Goal: Task Accomplishment & Management: Manage account settings

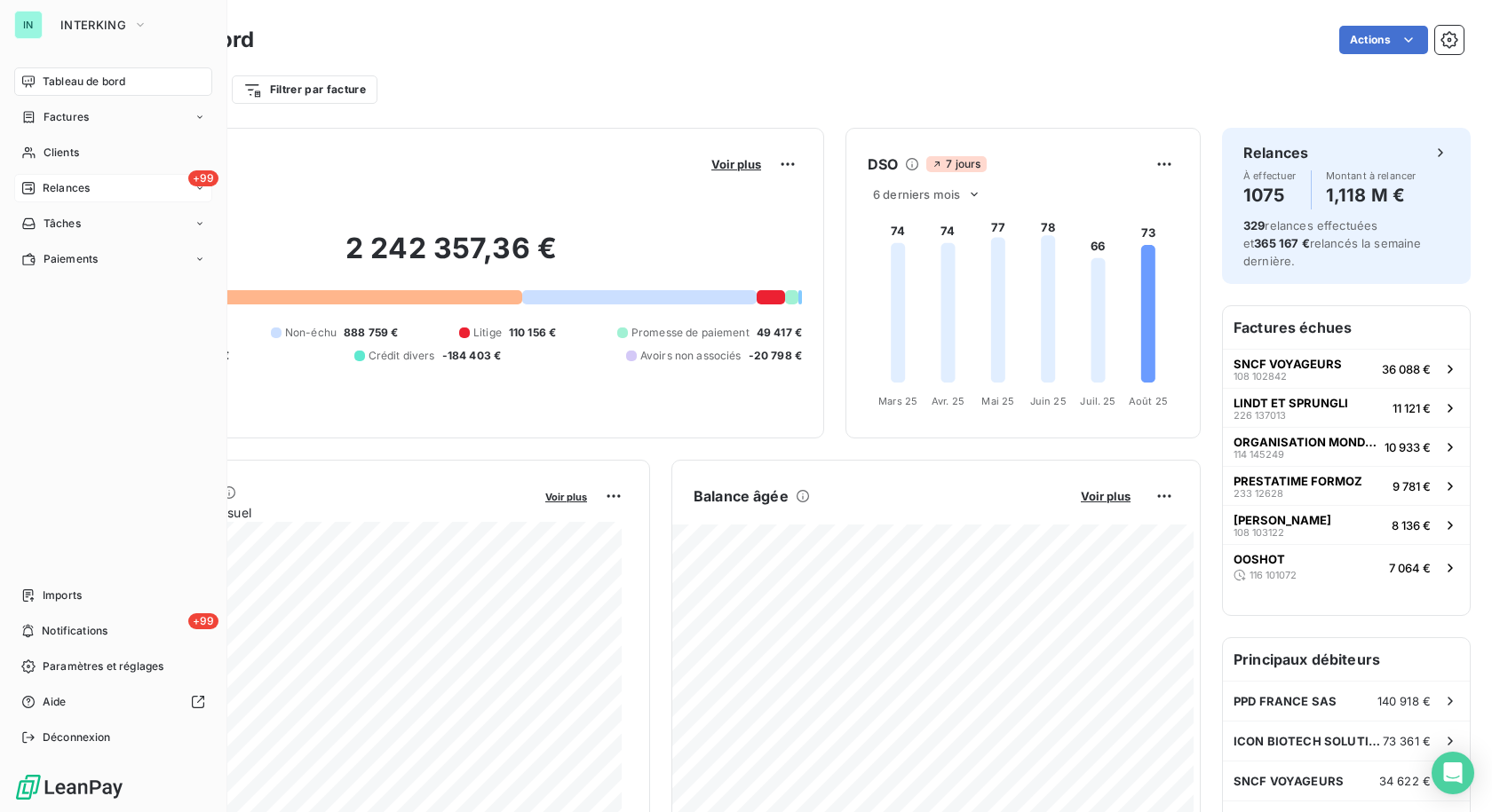
click at [61, 181] on span "Relances" at bounding box center [66, 189] width 47 height 16
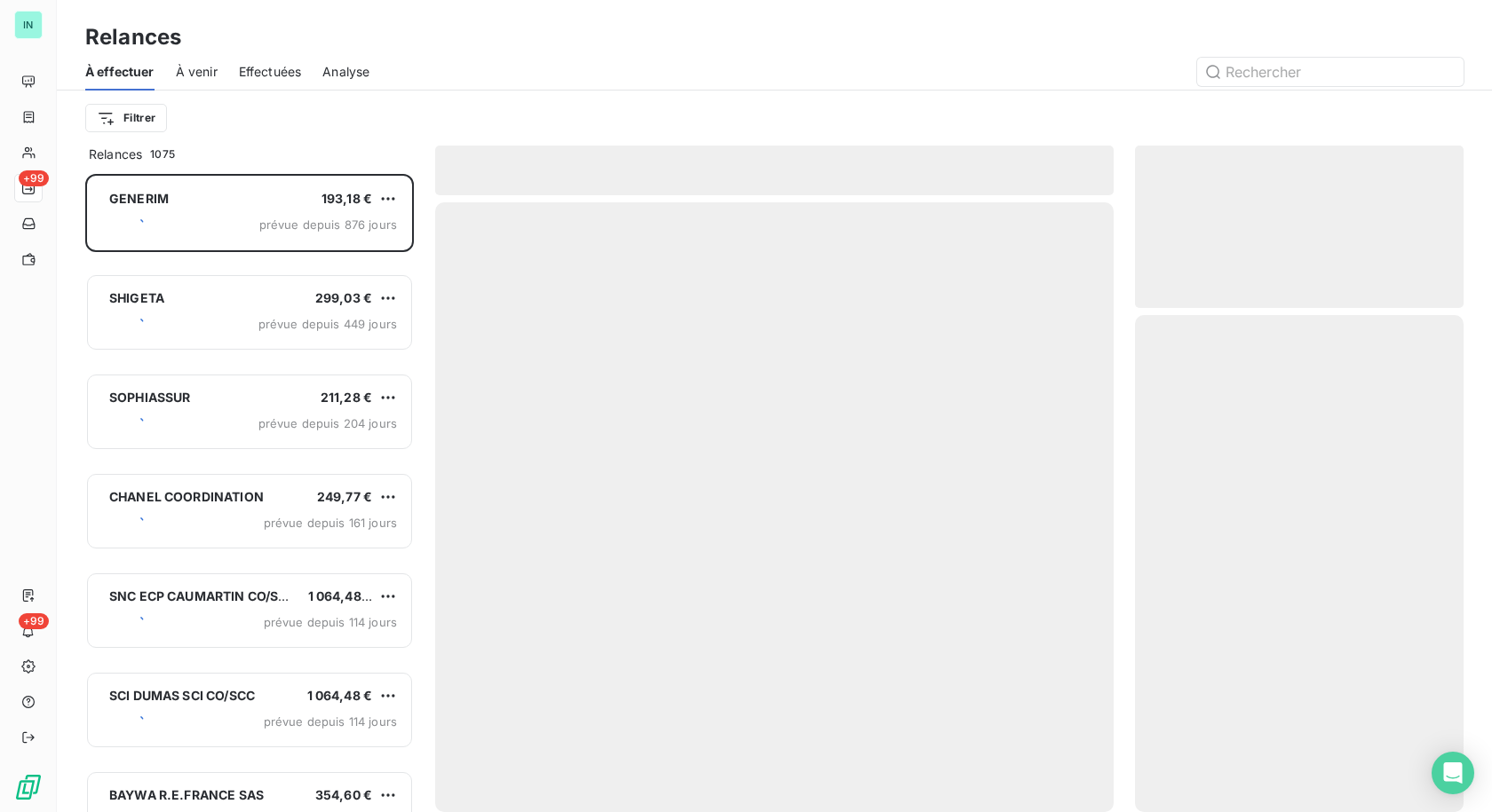
scroll to position [625, 315]
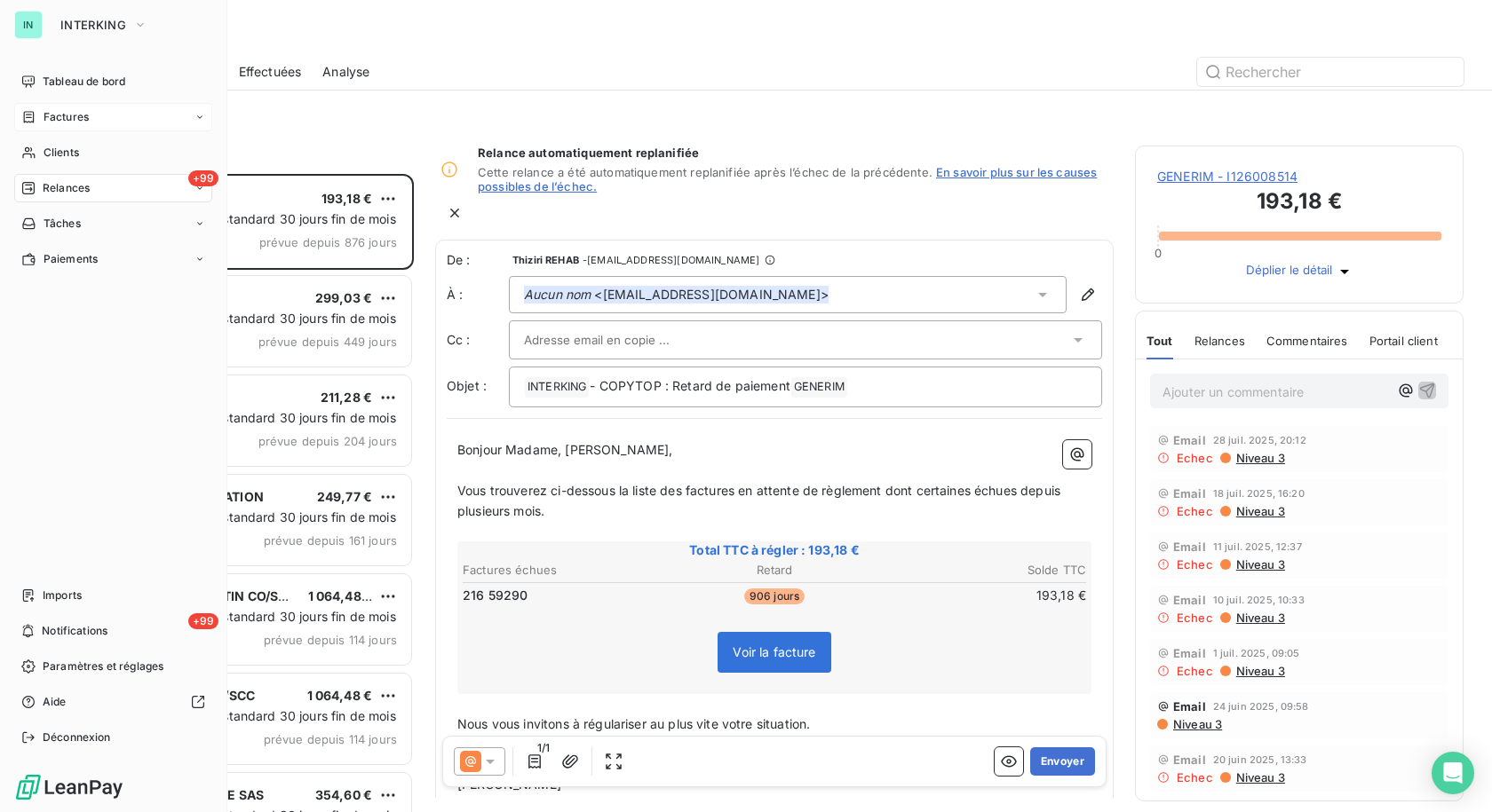
click at [39, 121] on div "Factures" at bounding box center [54, 117] width 67 height 16
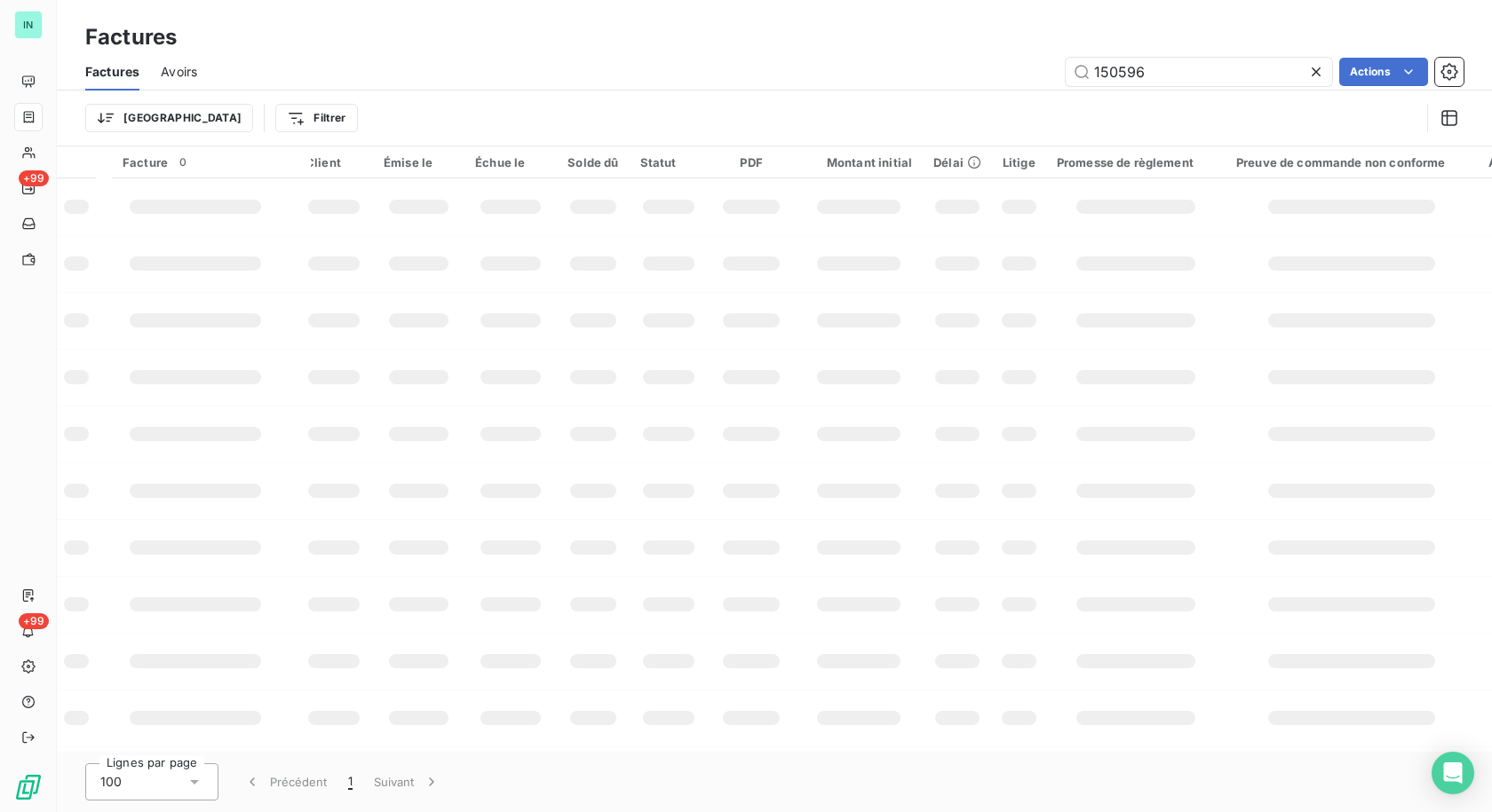
drag, startPoint x: 1166, startPoint y: 67, endPoint x: 1023, endPoint y: 80, distance: 143.6
click at [1023, 80] on div "150596 Actions" at bounding box center [841, 72] width 1245 height 28
click at [1124, 67] on input "text" at bounding box center [1199, 72] width 267 height 28
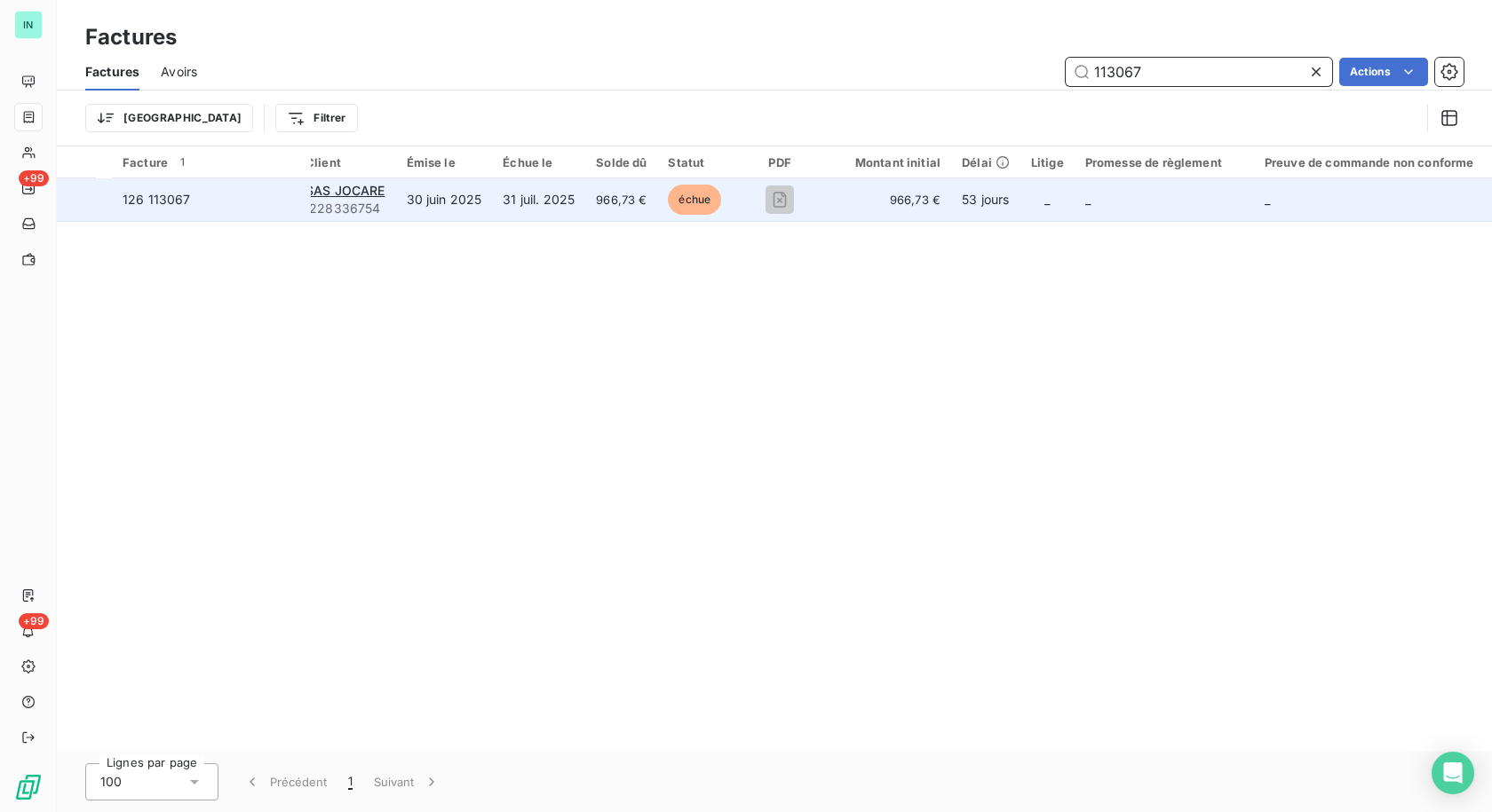
type input "113067"
click at [350, 201] on span "I228336754" at bounding box center [346, 209] width 80 height 18
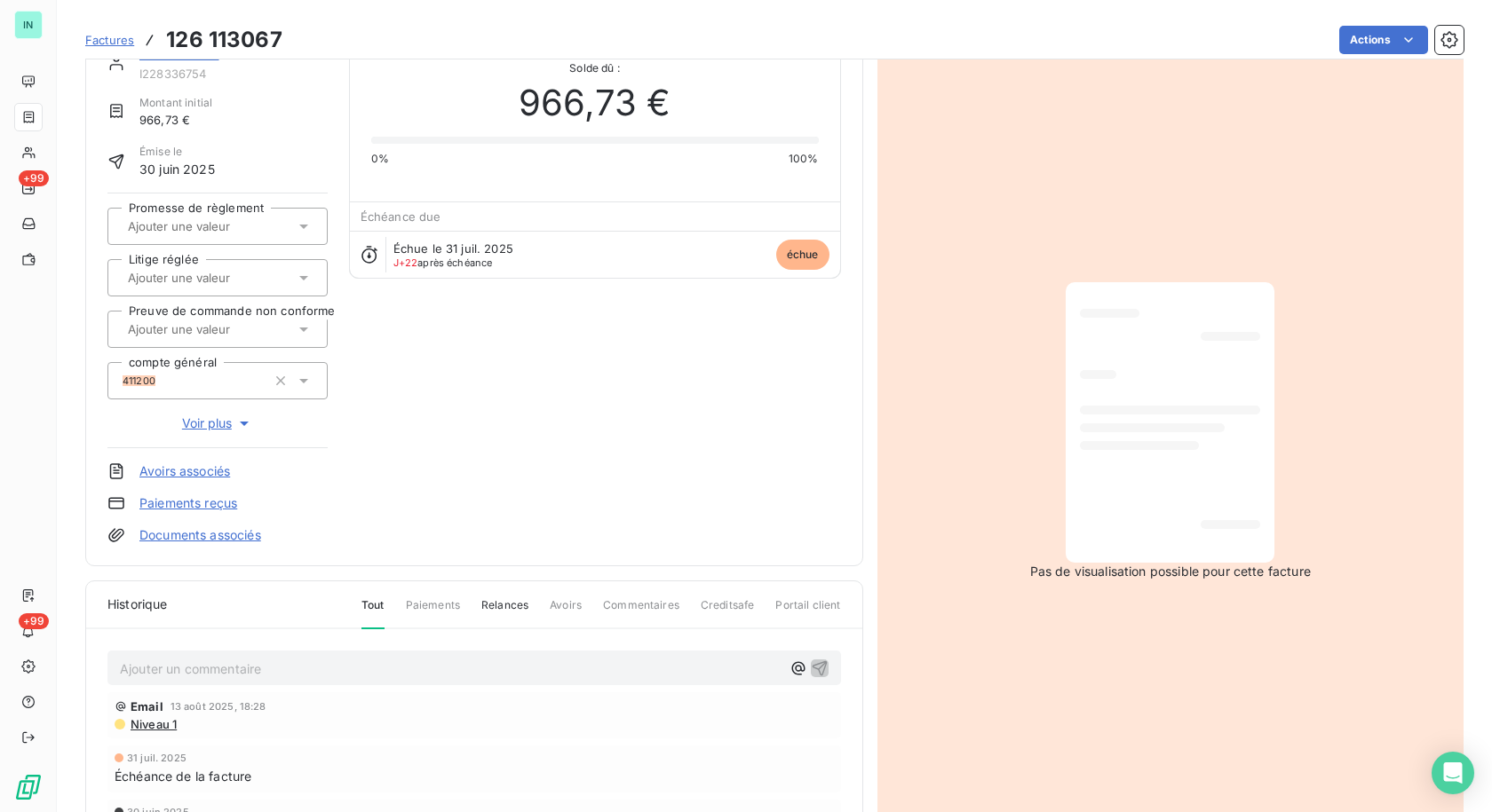
scroll to position [182, 0]
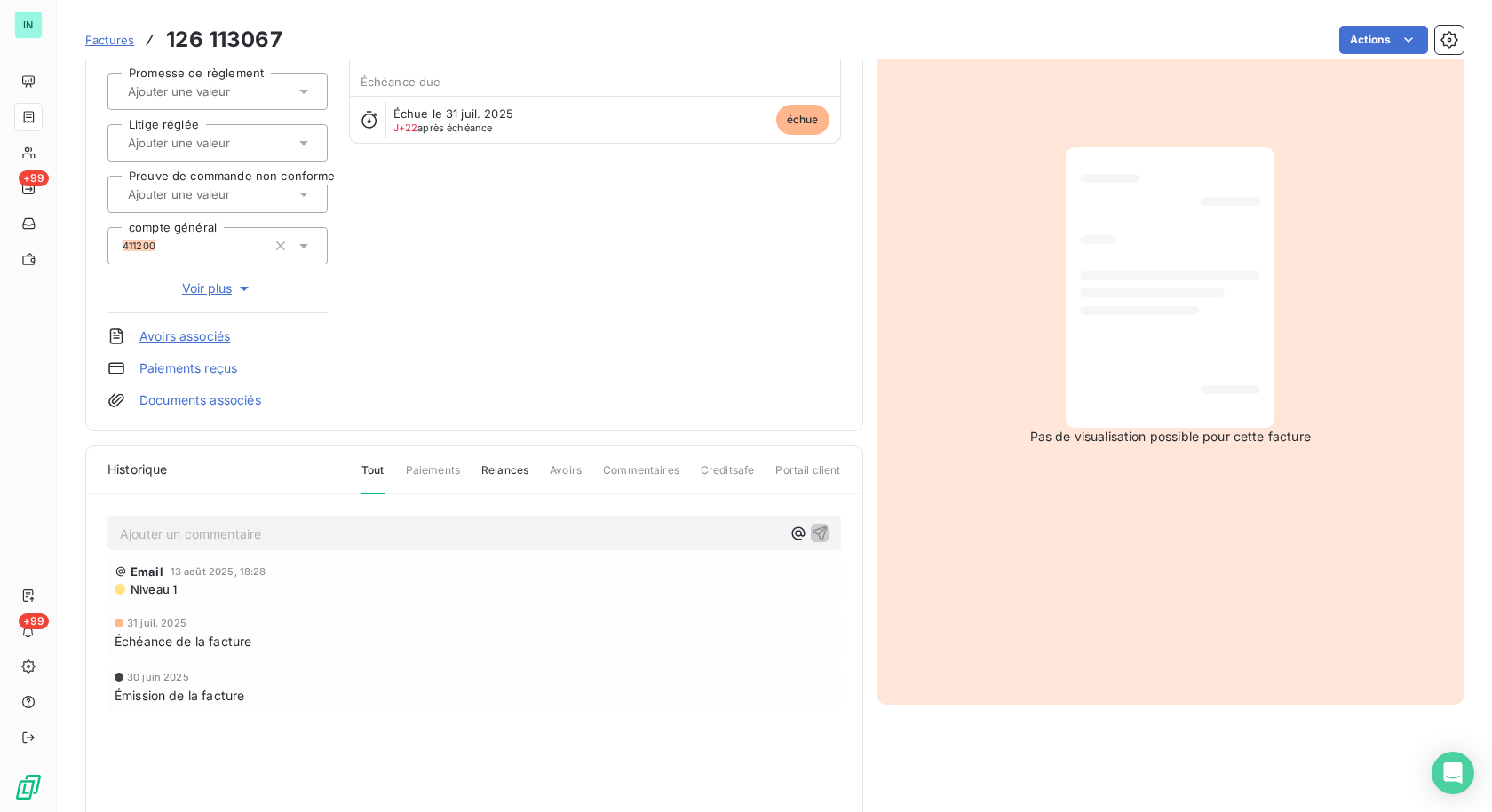
click at [201, 531] on p "Ajouter un commentaire ﻿" at bounding box center [451, 533] width 663 height 22
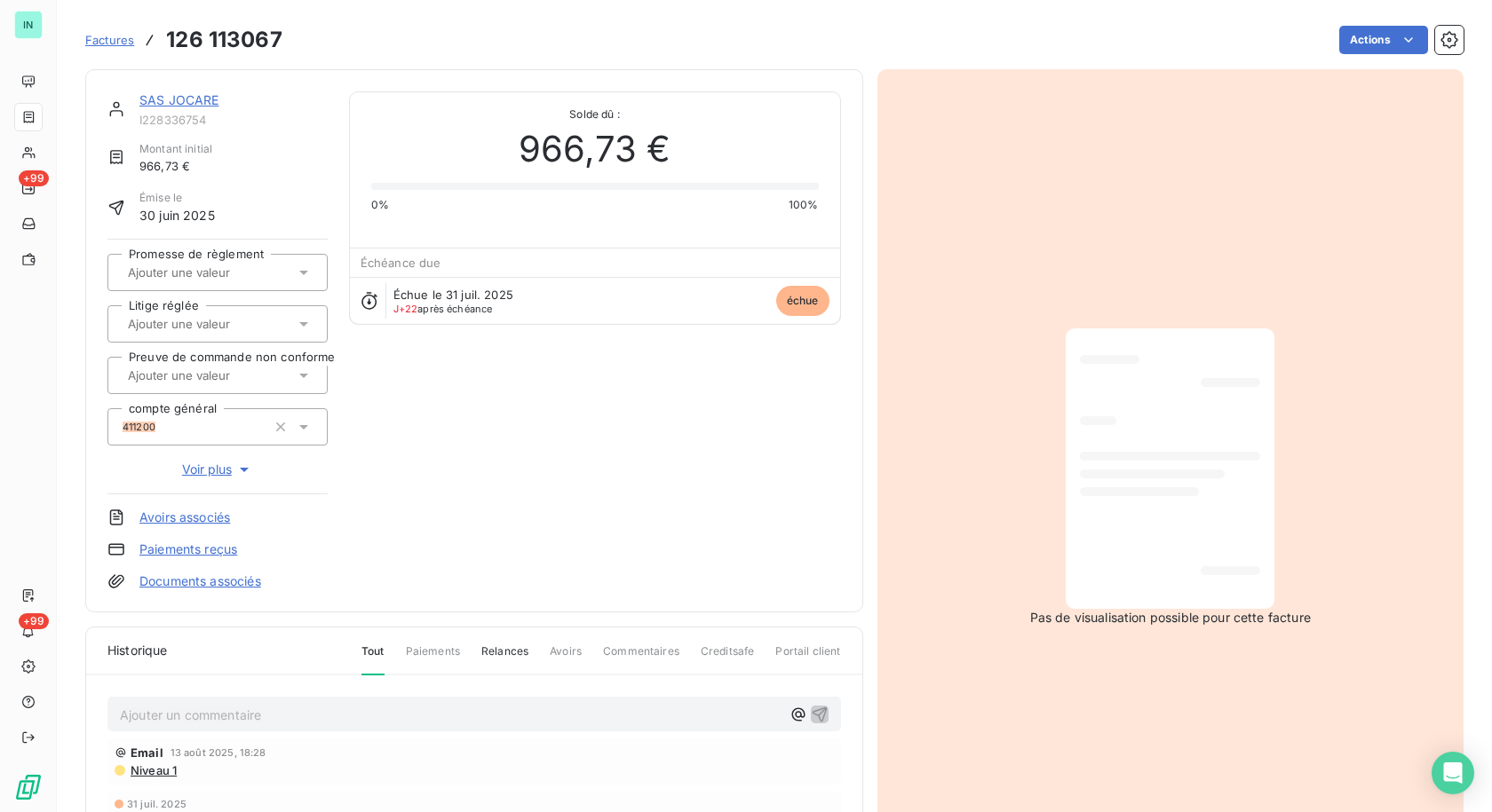
drag, startPoint x: 295, startPoint y: 272, endPoint x: 278, endPoint y: 289, distance: 24.0
click at [296, 272] on icon at bounding box center [304, 273] width 18 height 18
click at [182, 316] on div "Oui" at bounding box center [229, 319] width 171 height 28
click at [1356, 38] on html "IN +99 +99 Factures 126 113067 Actions SAS JOCARE I228336754 Montant initial 96…" at bounding box center [746, 406] width 1492 height 812
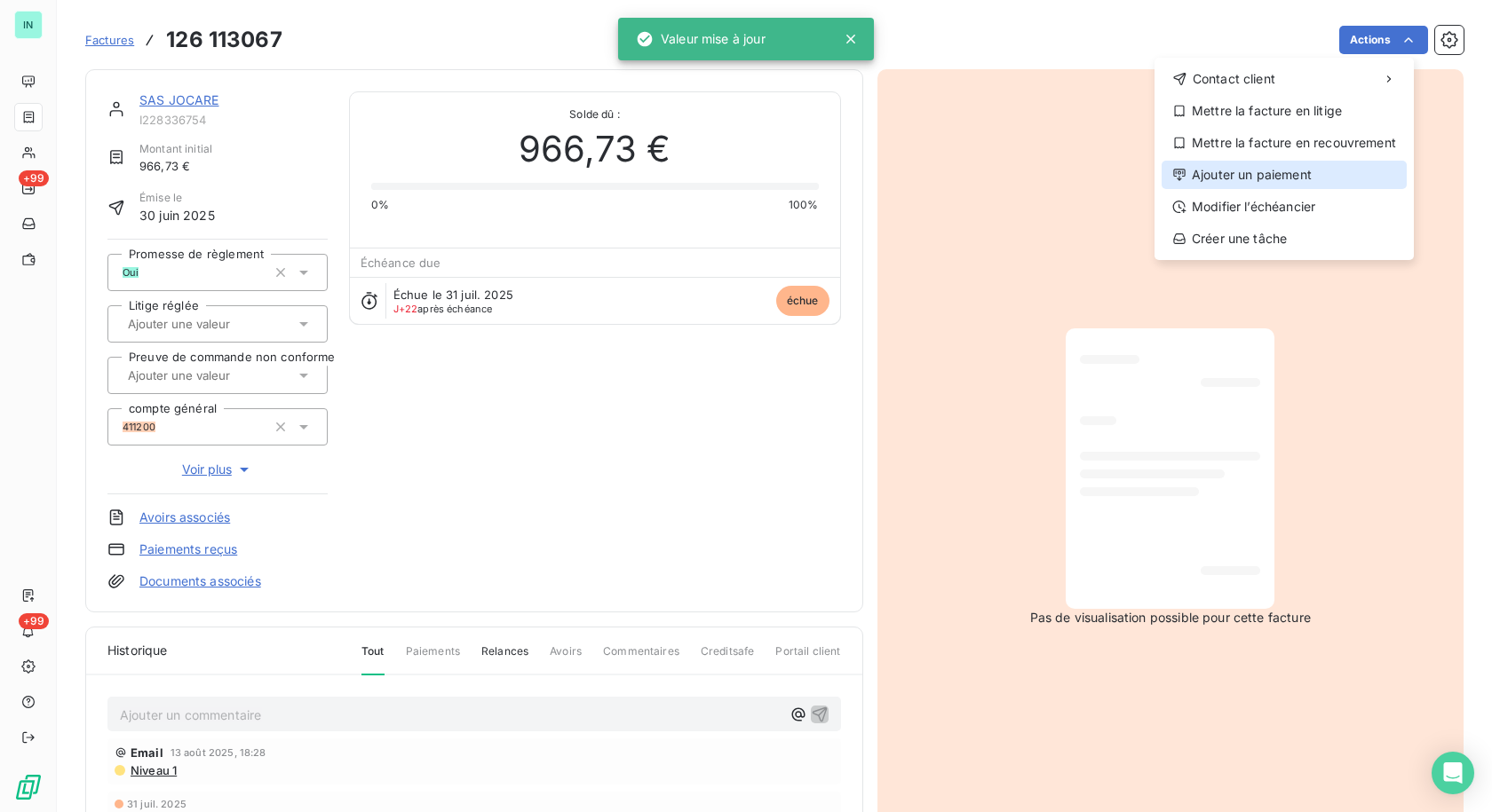
click at [1219, 178] on div "Ajouter un paiement" at bounding box center [1284, 174] width 245 height 28
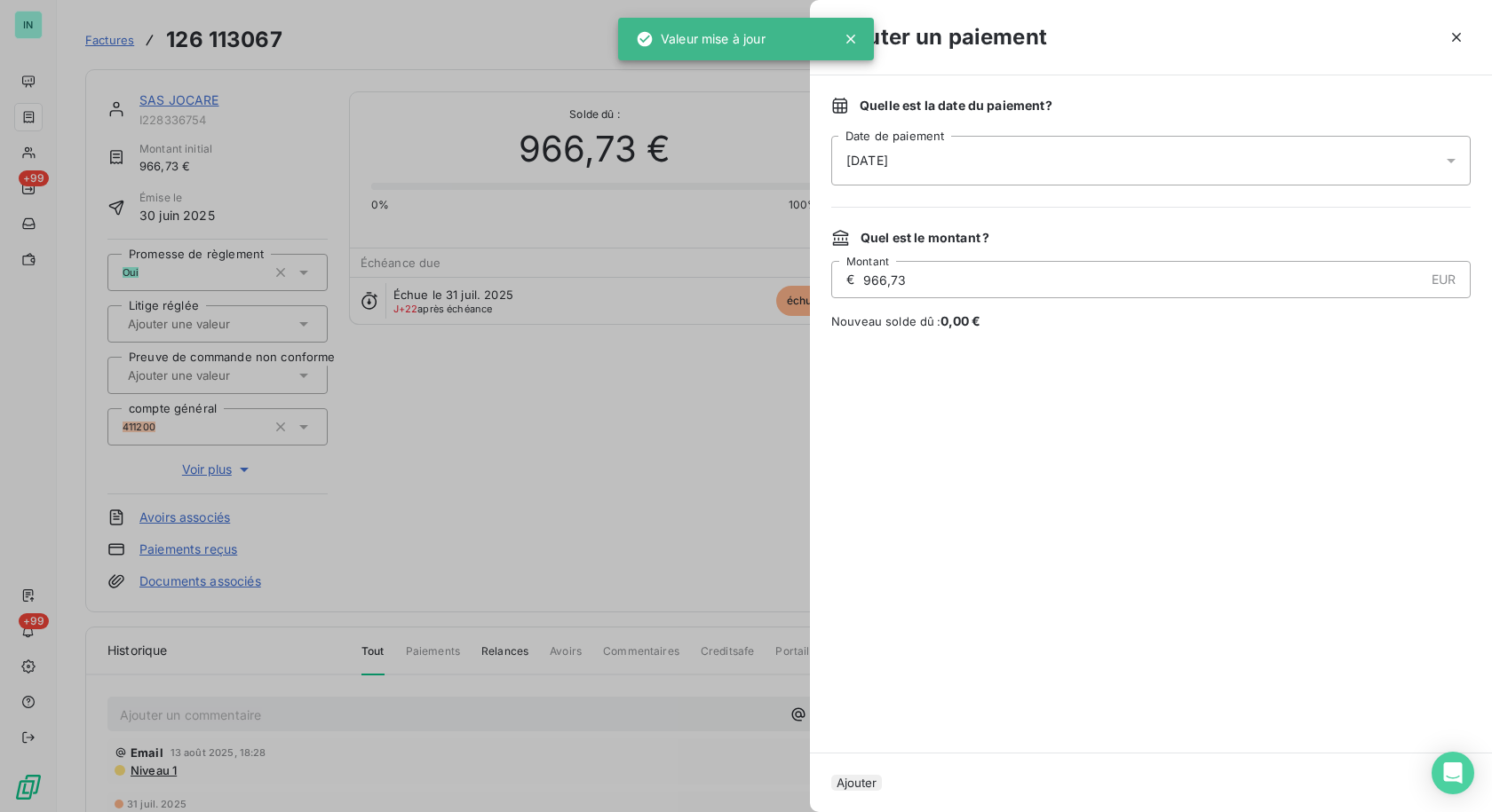
click at [1451, 154] on icon at bounding box center [1451, 161] width 18 height 18
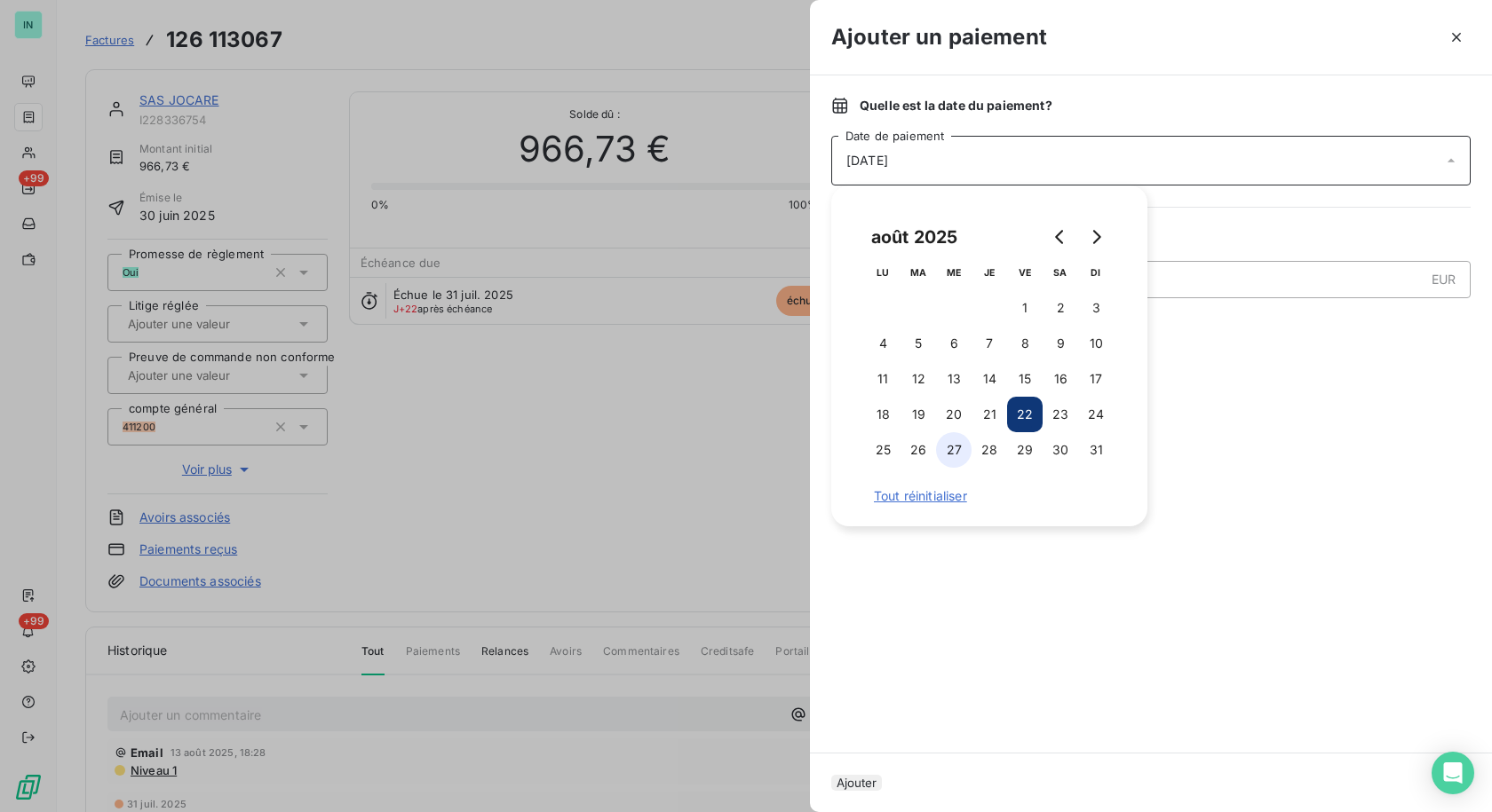
click at [951, 448] on button "27" at bounding box center [953, 450] width 35 height 35
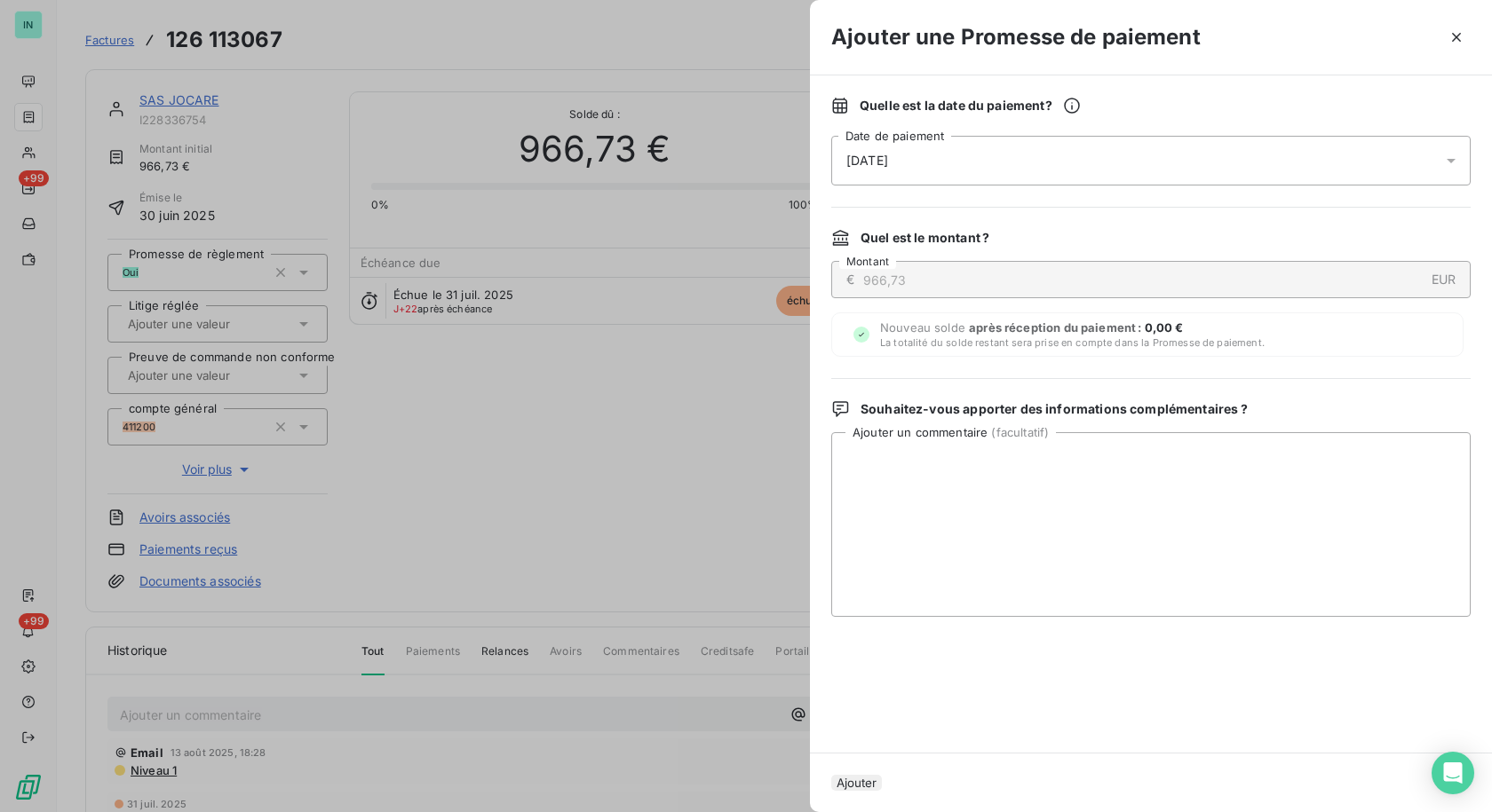
click at [861, 782] on button "Ajouter" at bounding box center [857, 783] width 51 height 16
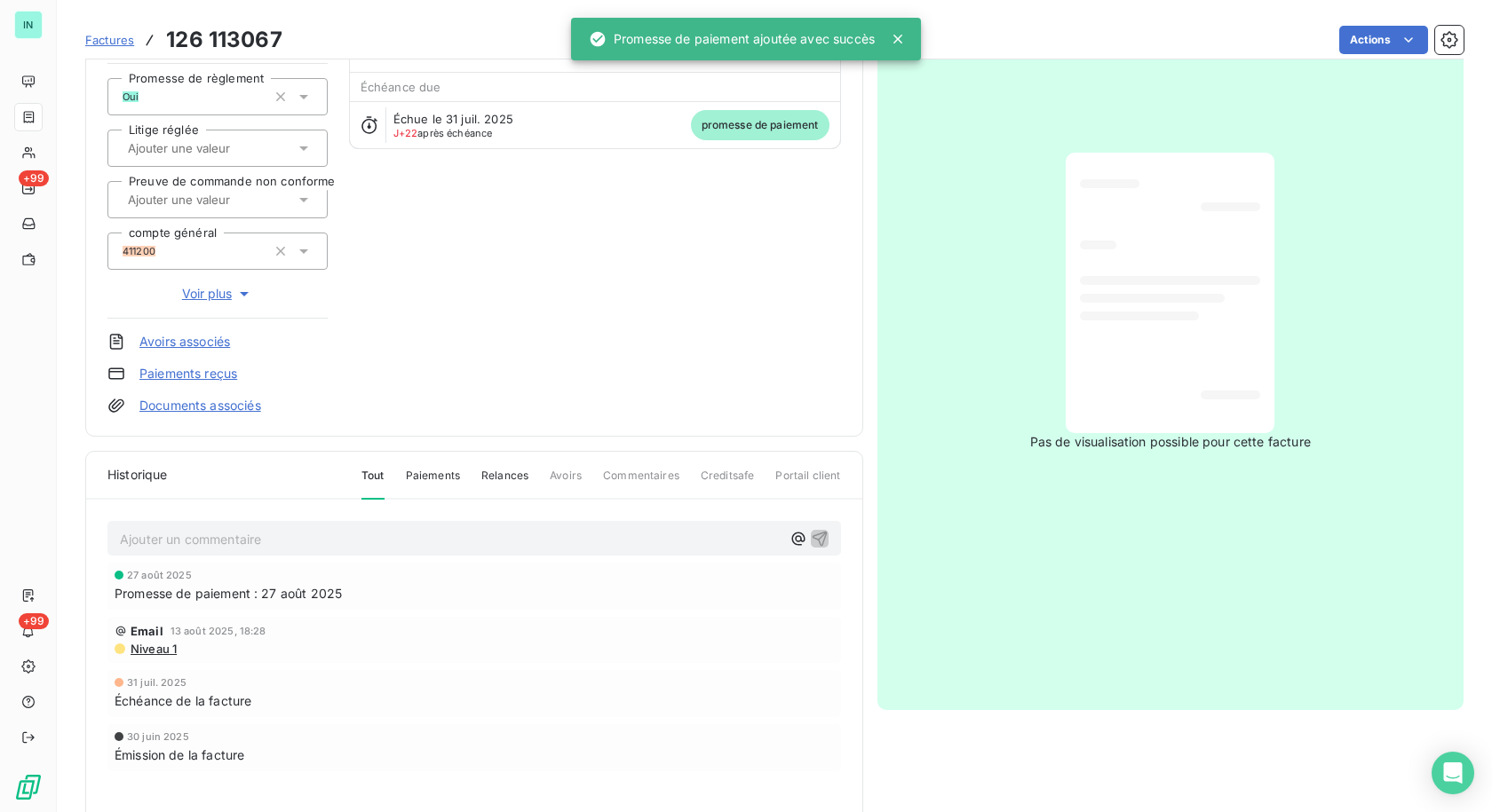
scroll to position [180, 0]
click at [182, 527] on div "Ajouter un commentaire ﻿" at bounding box center [451, 535] width 663 height 24
click at [212, 537] on p "Ajouter un commentaire ﻿" at bounding box center [451, 536] width 663 height 22
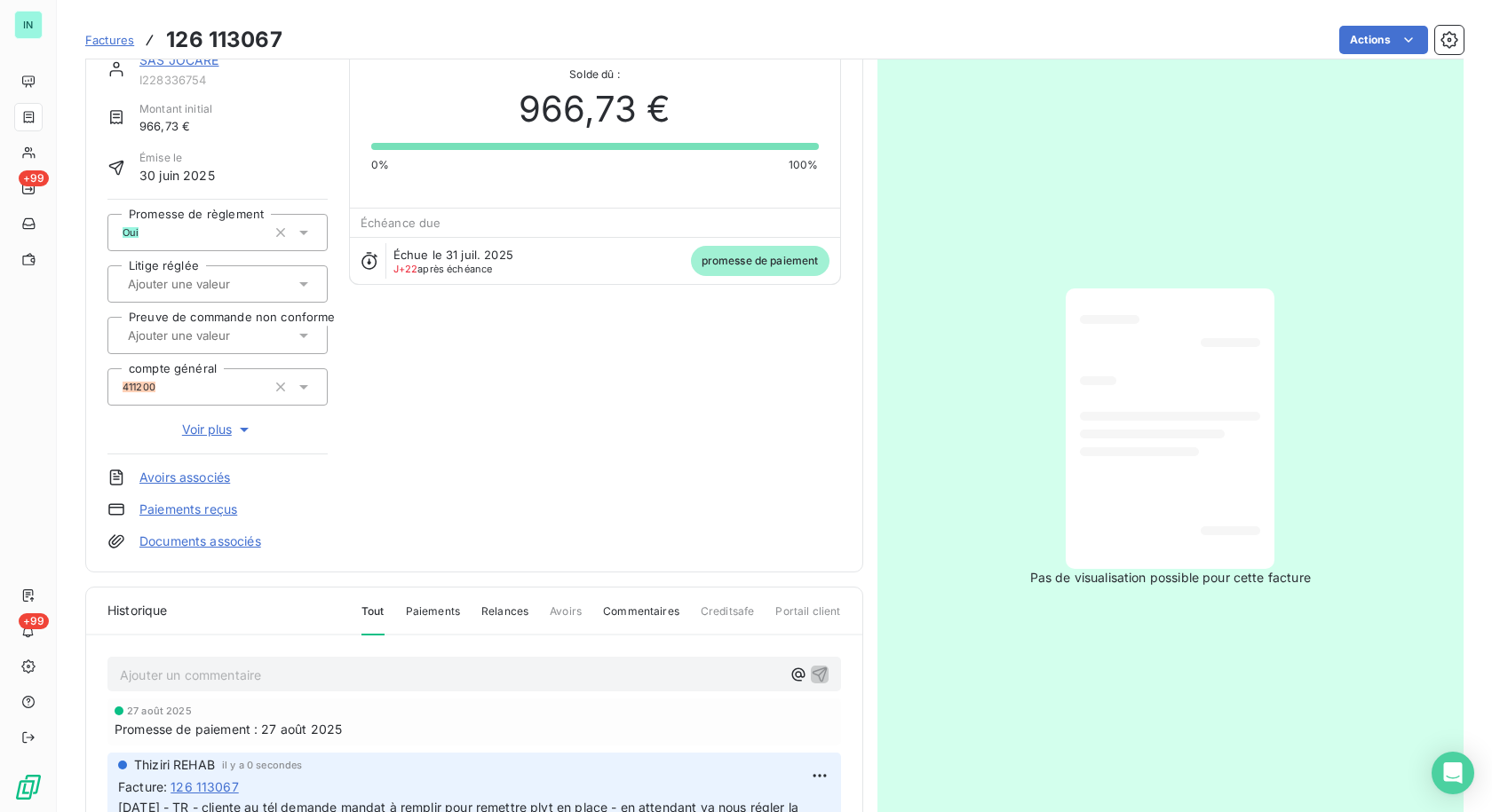
scroll to position [0, 0]
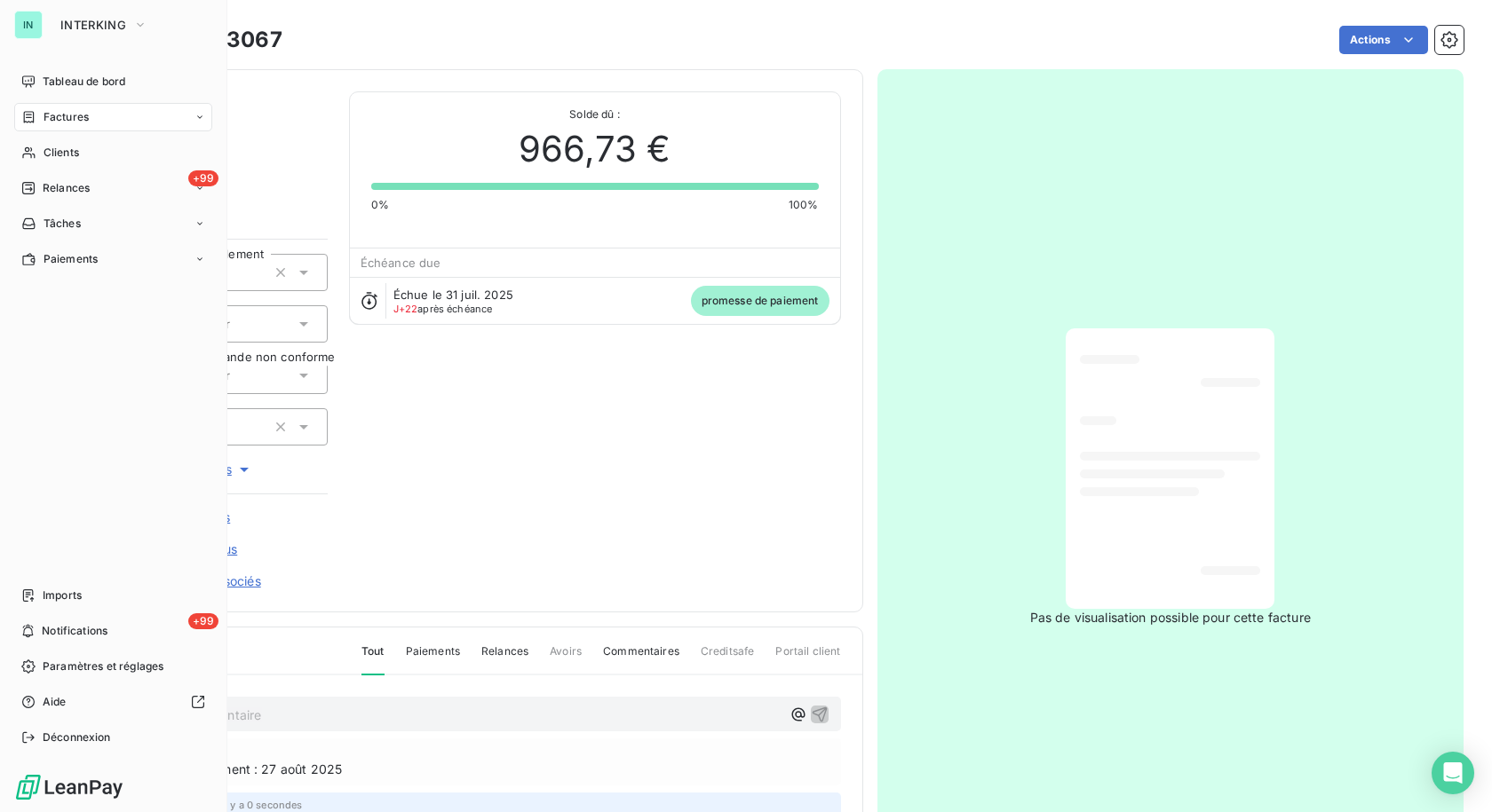
click at [33, 122] on icon at bounding box center [29, 116] width 11 height 12
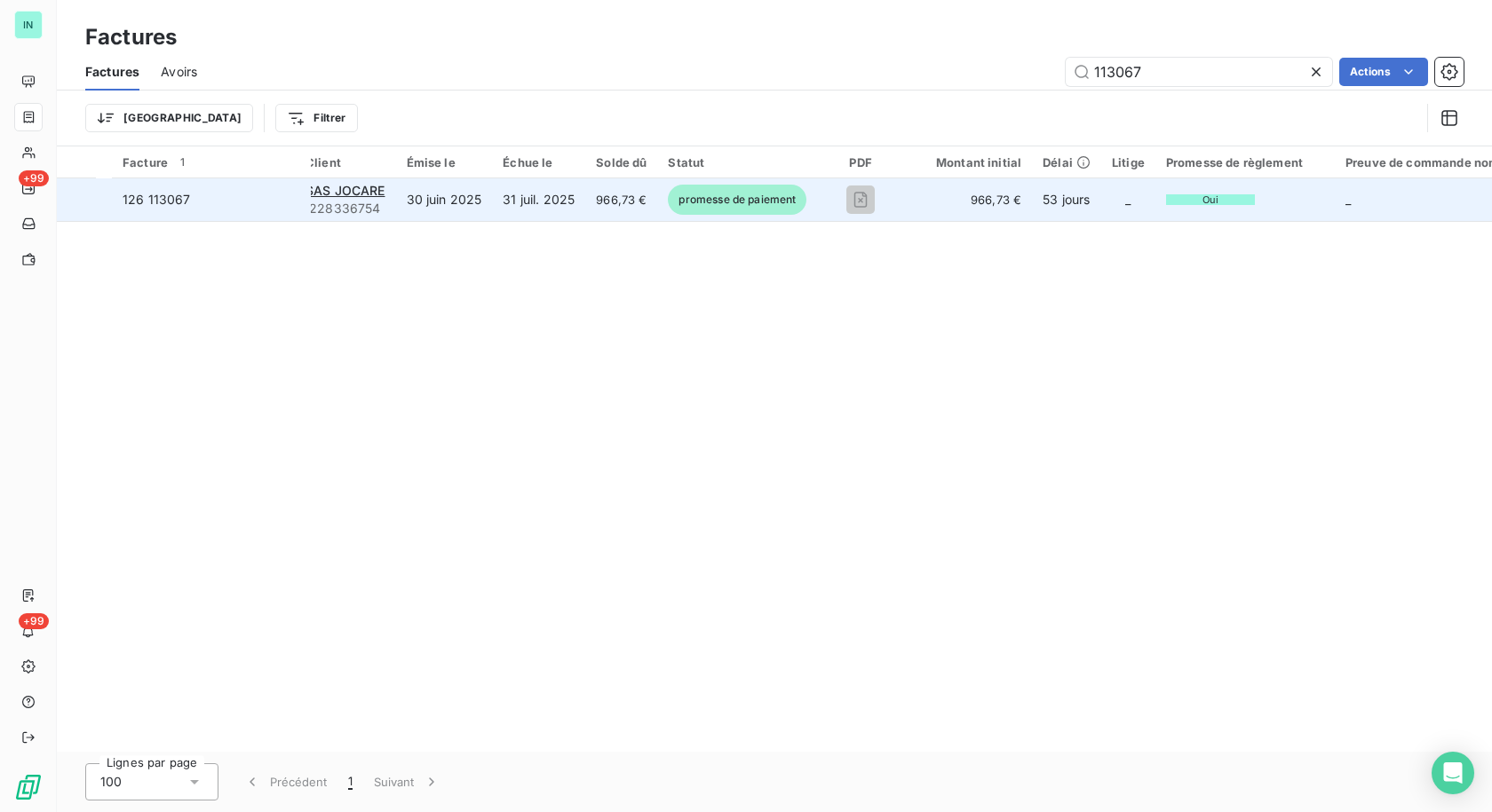
click at [343, 200] on span "I228336754" at bounding box center [346, 209] width 80 height 18
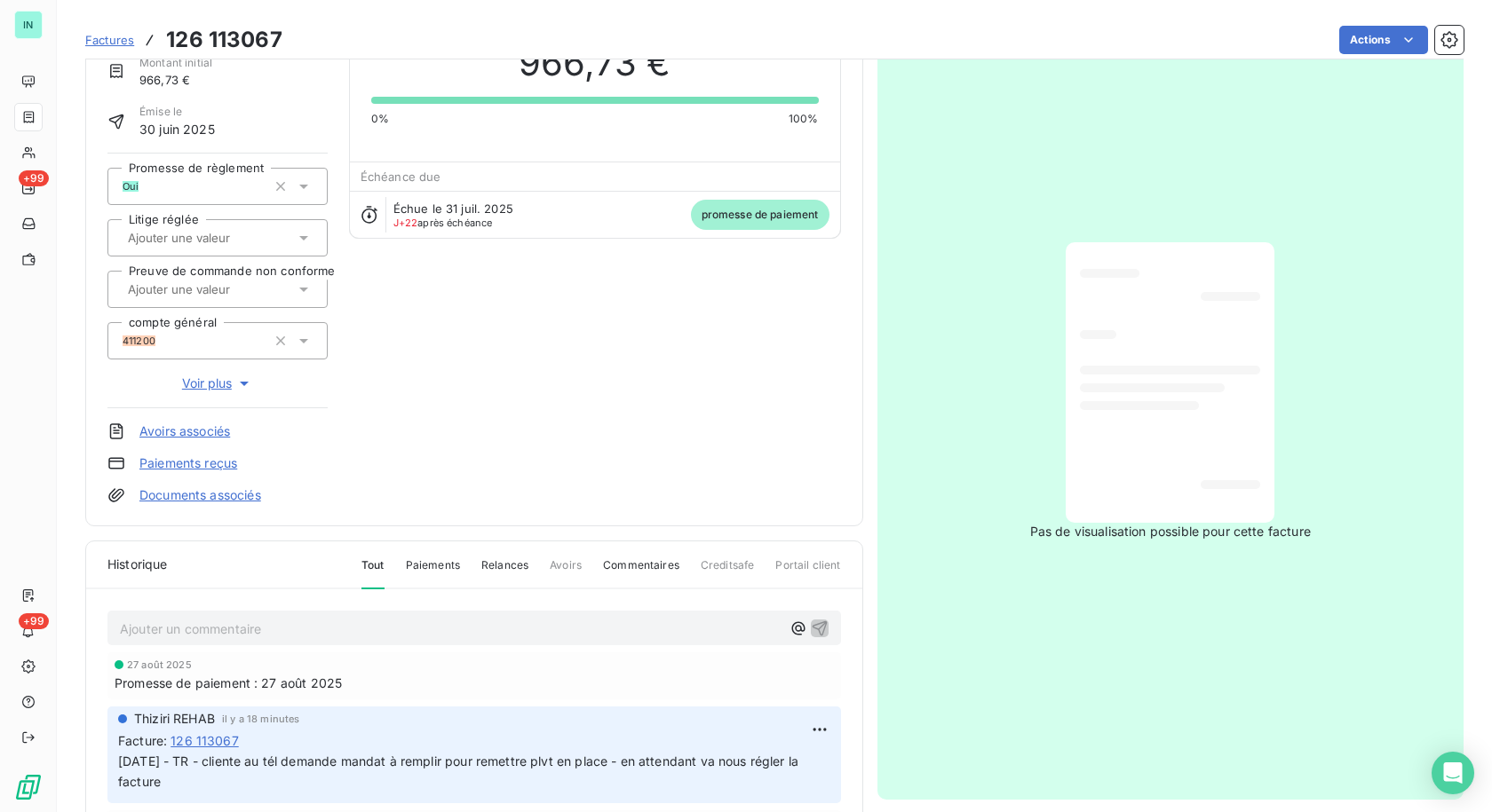
scroll to position [256, 0]
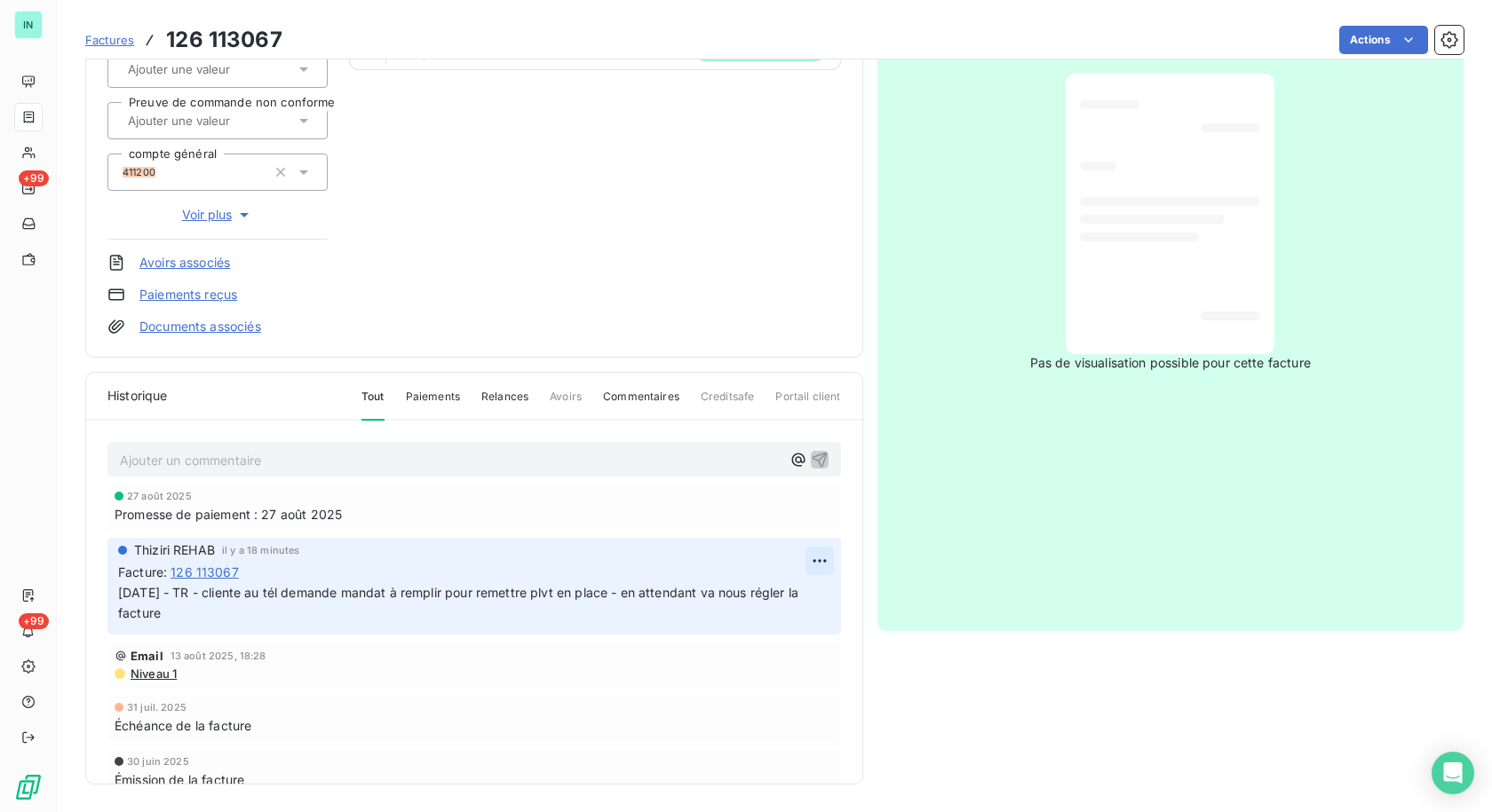
click at [802, 559] on html "IN +99 +99 Factures 126 113067 Actions SAS JOCARE I228336754 Montant initial 96…" at bounding box center [746, 406] width 1492 height 812
click at [731, 607] on div "Editer" at bounding box center [757, 602] width 100 height 28
click at [232, 594] on span "[DATE] - TR - cliente au tél demande mandat à remplir pour remettre plvt en pla…" at bounding box center [459, 602] width 683 height 35
click at [270, 595] on span "[DATE] - TR - cliente au tél demande mandat à remplir pour remettre plvt en pla…" at bounding box center [459, 602] width 683 height 35
click at [298, 600] on span "[DATE] - TR - cliente [EMAIL_ADDRESS][DOMAIN_NAME] au tél demande mandat à remp…" at bounding box center [457, 602] width 679 height 35
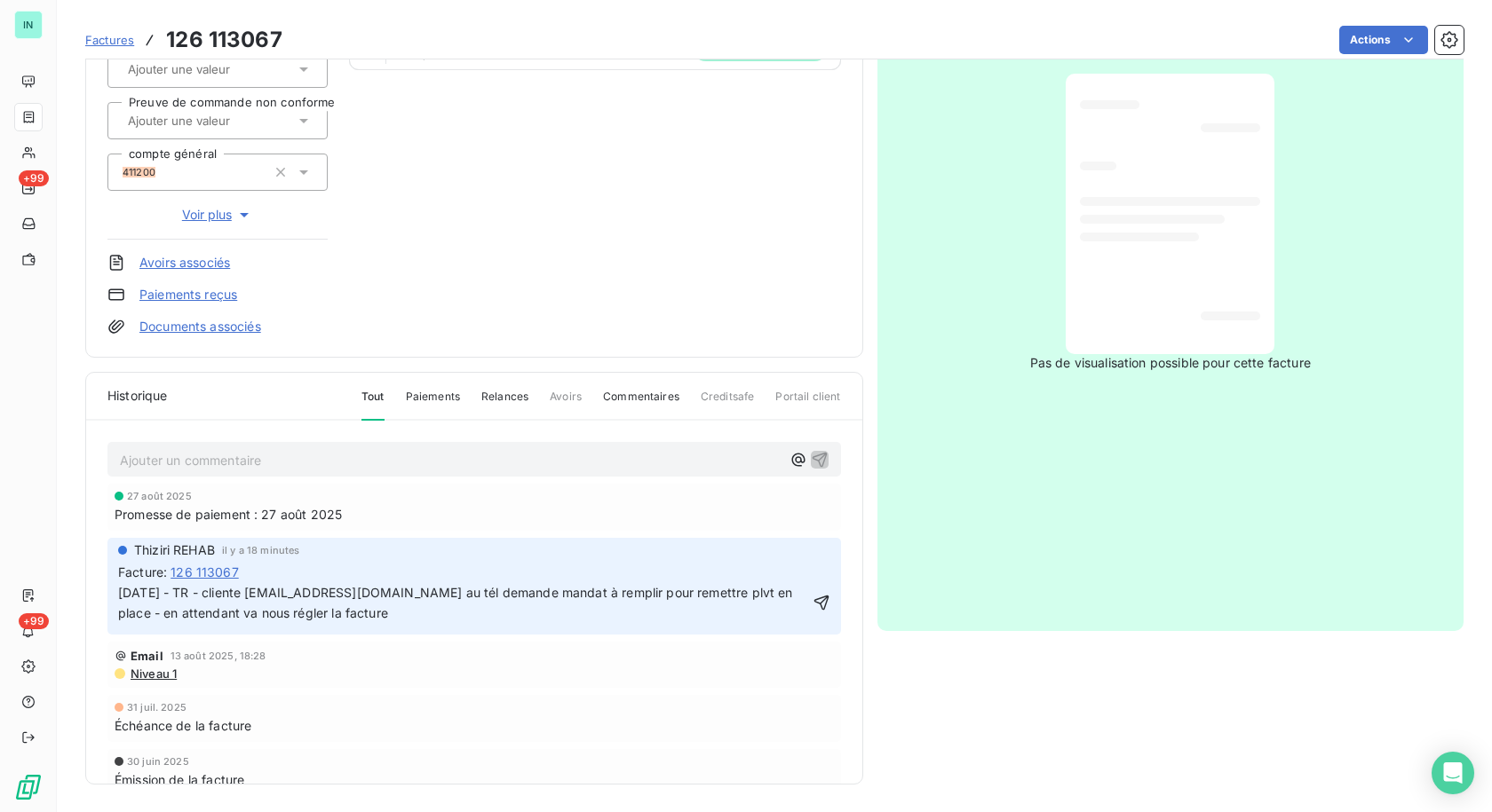
click at [386, 594] on span "[DATE] - TR - cliente [EMAIL_ADDRESS][DOMAIN_NAME] au tél demande mandat à remp…" at bounding box center [457, 602] width 679 height 35
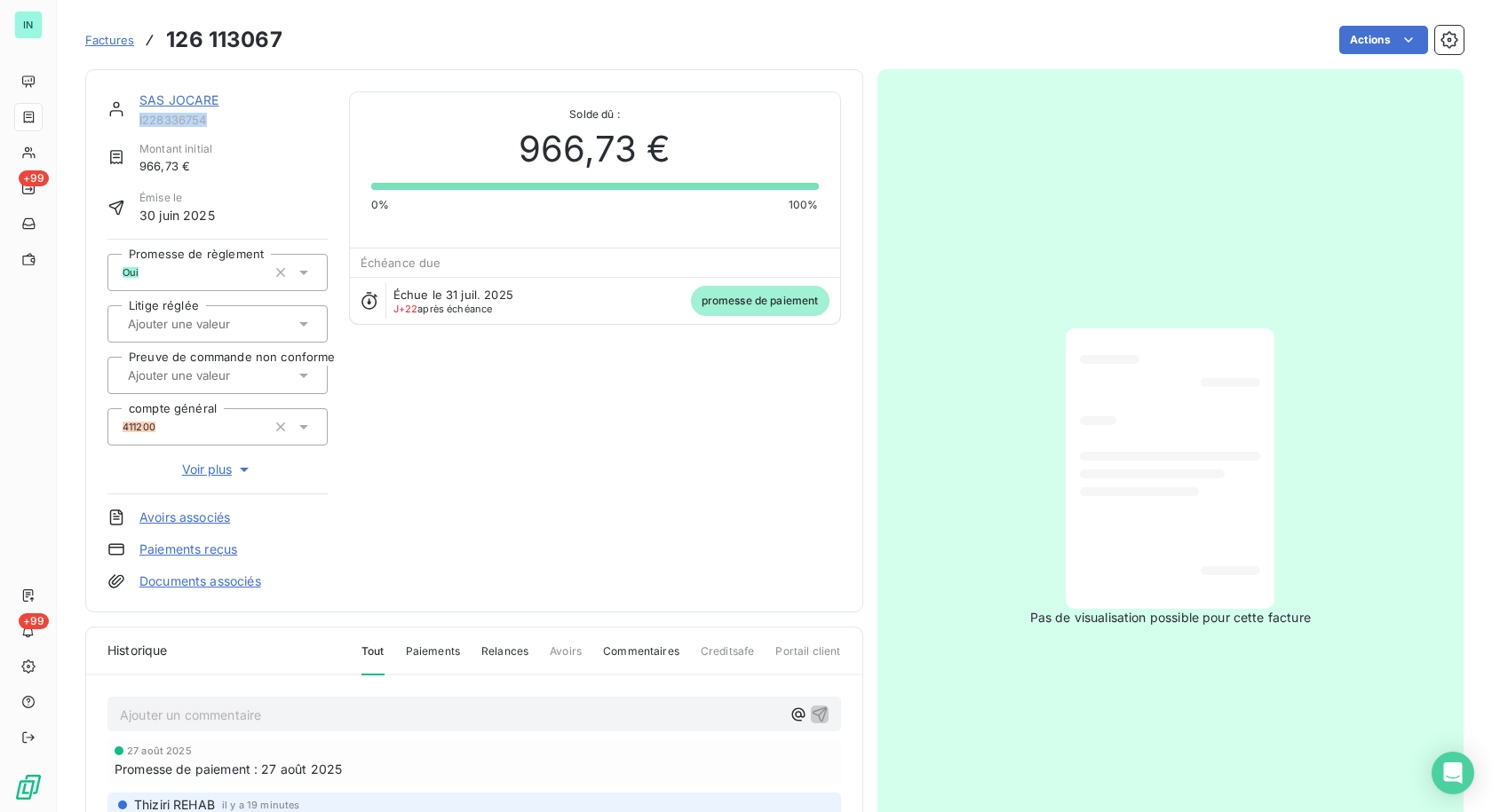
drag, startPoint x: 218, startPoint y: 117, endPoint x: 139, endPoint y: 120, distance: 79.1
click at [139, 120] on div "SAS JOCARE I228336754" at bounding box center [217, 109] width 221 height 35
copy span "I228336754"
